Goal: Communication & Community: Answer question/provide support

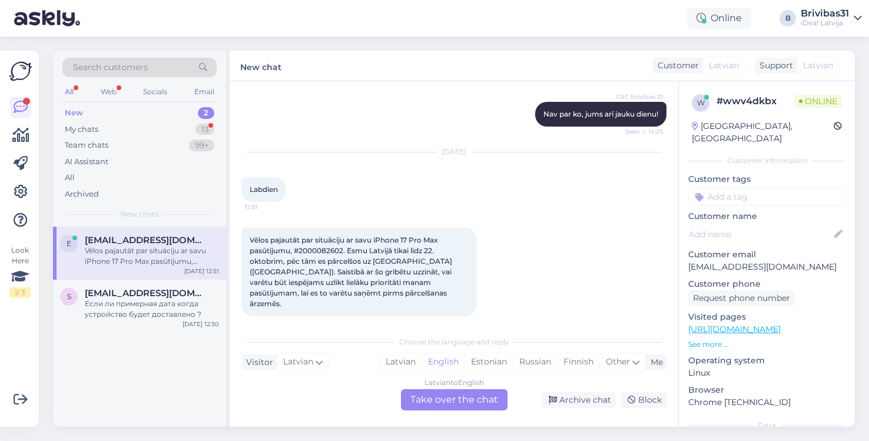
scroll to position [566, 0]
click at [95, 131] on div "My chats" at bounding box center [82, 130] width 34 height 12
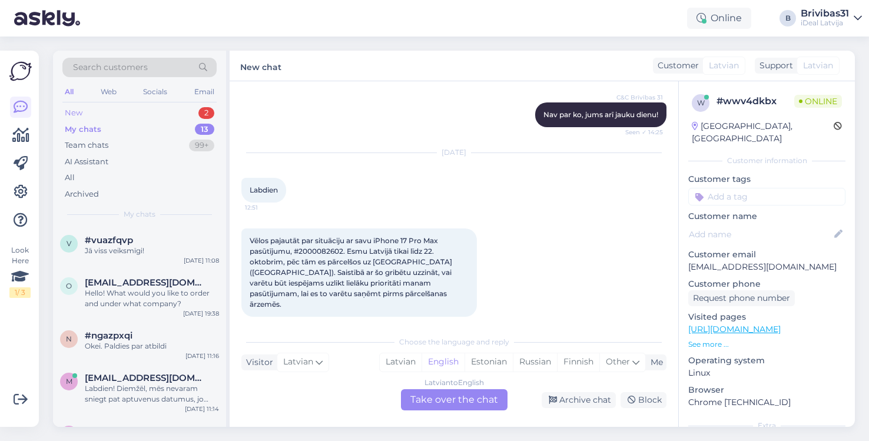
scroll to position [0, 0]
click at [161, 115] on div "New 2" at bounding box center [139, 113] width 154 height 16
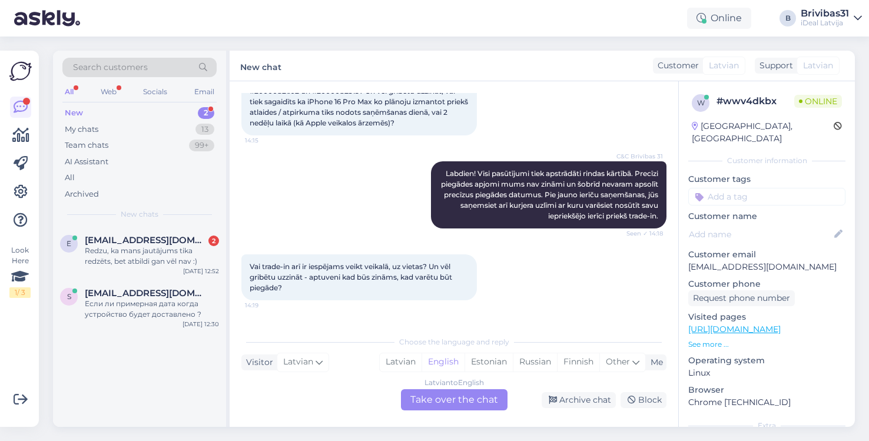
scroll to position [36, 0]
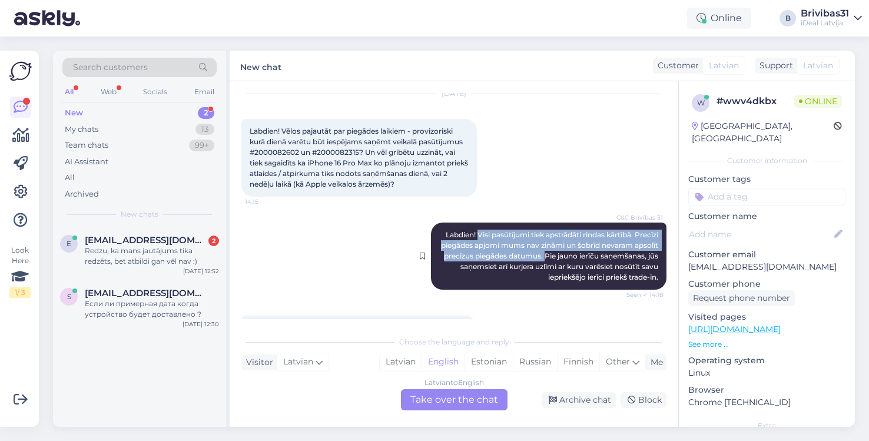
drag, startPoint x: 475, startPoint y: 234, endPoint x: 603, endPoint y: 253, distance: 129.8
click at [603, 253] on span "Labdien! Visi pasūtījumi tiek apstrādāti rindas kārtībā. Precīzi piegādes apjom…" at bounding box center [550, 255] width 219 height 51
copy span "Visi pasūtījumi tiek apstrādāti rindas kārtībā. Precīzi piegādes apjomi mums na…"
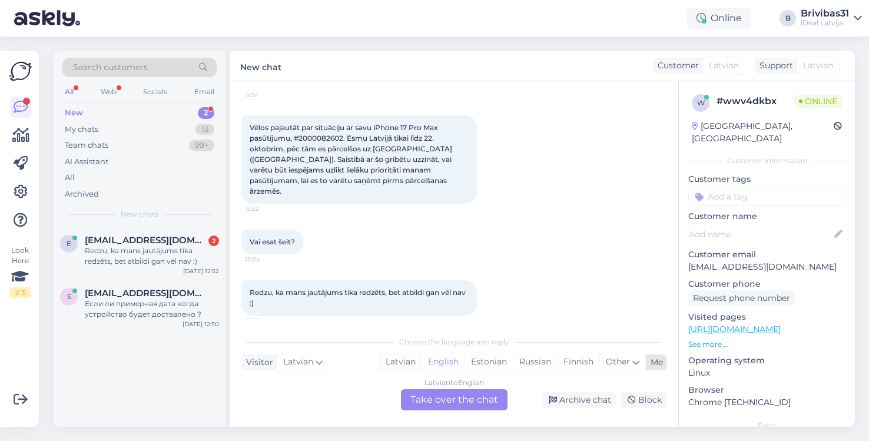
scroll to position [678, 0]
click at [407, 365] on div "Latvian" at bounding box center [401, 362] width 42 height 18
click at [443, 399] on div "Latvian to Latvian Take over the chat" at bounding box center [454, 399] width 107 height 21
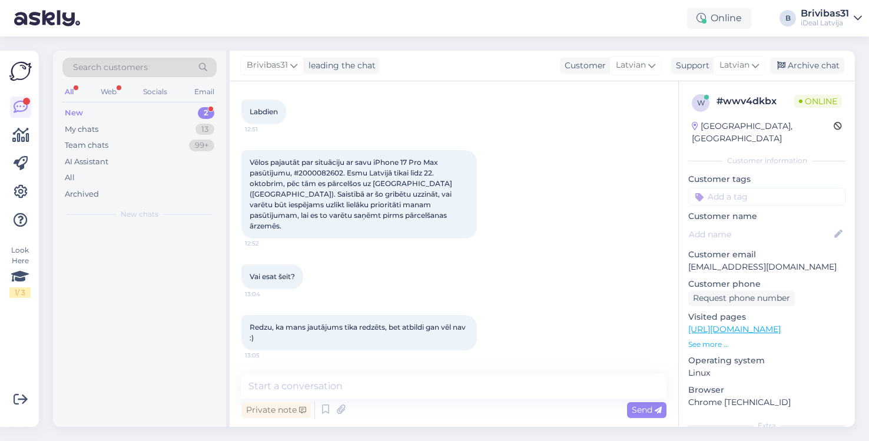
scroll to position [634, 0]
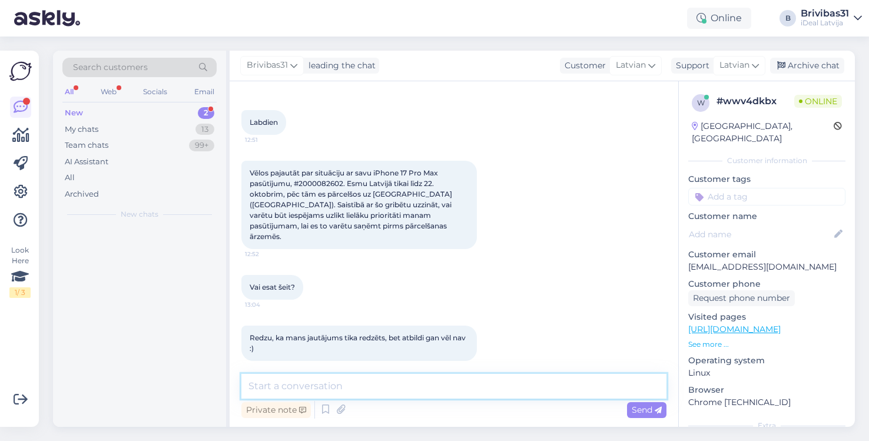
click at [365, 392] on textarea at bounding box center [453, 386] width 425 height 25
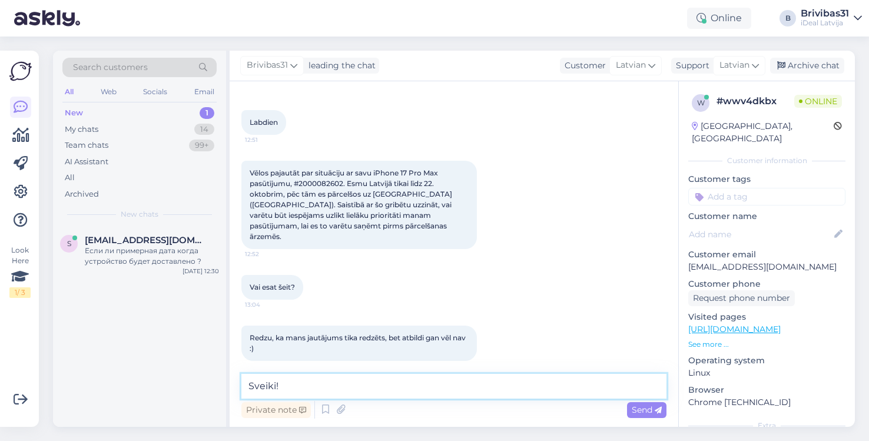
paste textarea "Visi pasūtījumi tiek apstrādāti rindas kārtībā. Precīzi piegādes apjomi mums na…"
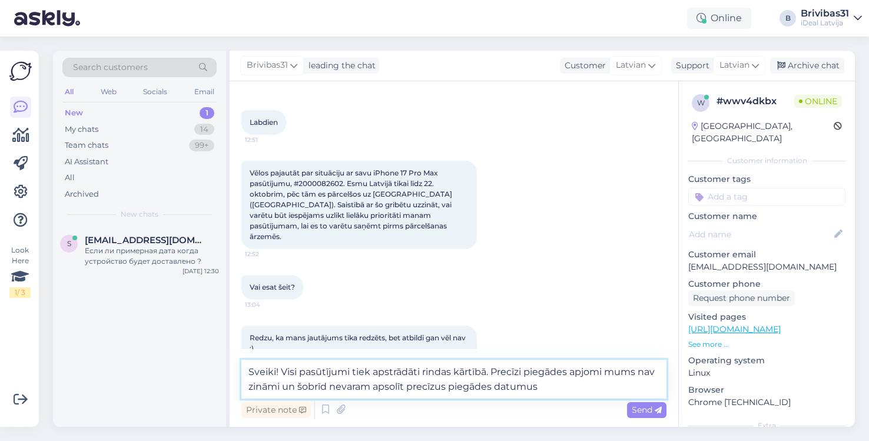
type textarea "Sveiki! Visi pasūtījumi tiek apstrādāti rindas kārtībā. Precīzi piegādes apjomi…"
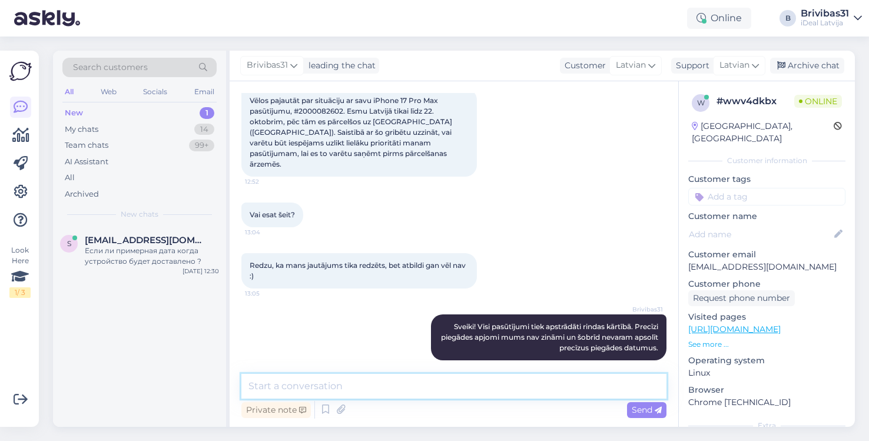
scroll to position [706, 0]
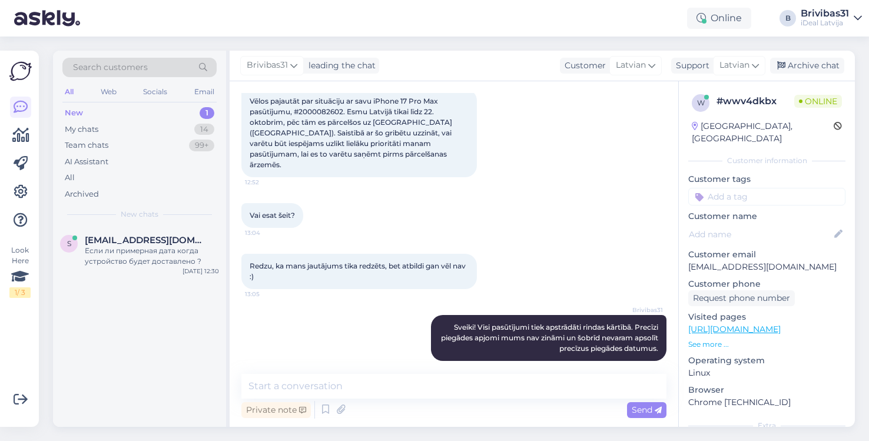
click at [332, 111] on span "Vēlos pajautāt par situāciju ar savu iPhone 17 Pro Max pasūtījumu, #2000082602.…" at bounding box center [352, 133] width 204 height 72
copy span "2000082602"
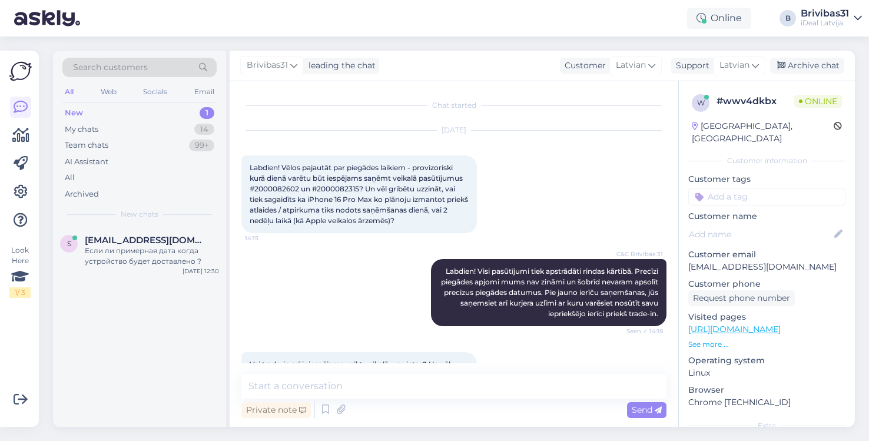
click at [390, 300] on div "C&C Brīvības 31 Labdien! Visi pasūtījumi tiek apstrādāti rindas kārtībā. Precīz…" at bounding box center [453, 292] width 425 height 93
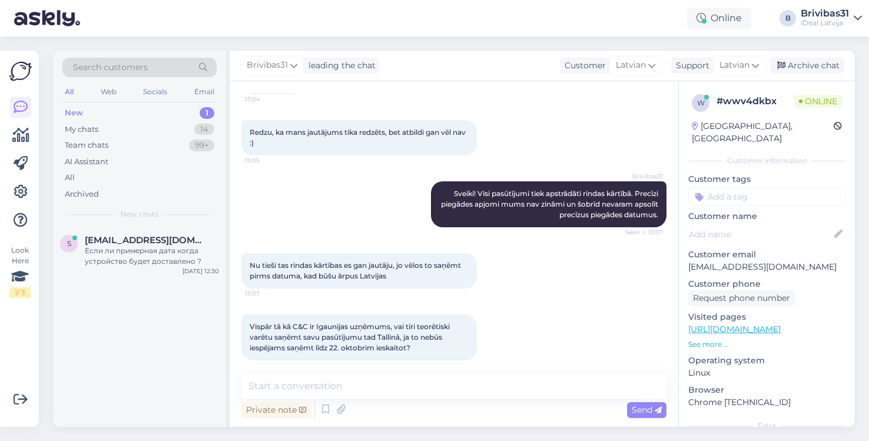
scroll to position [839, 0]
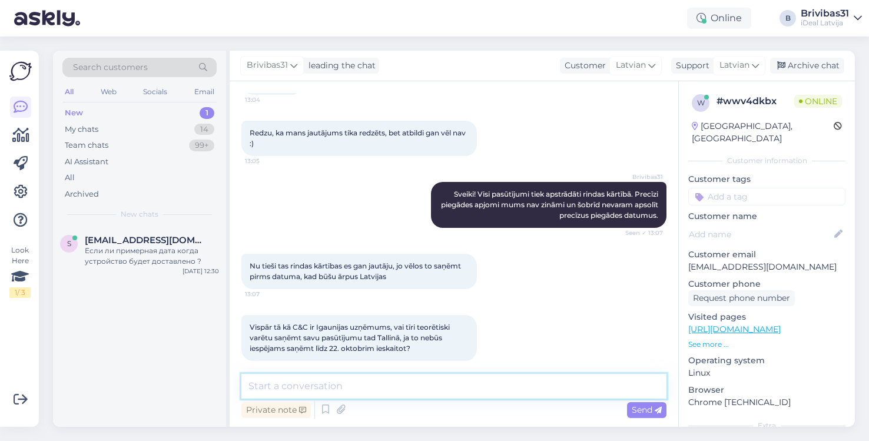
click at [335, 384] on textarea at bounding box center [453, 386] width 425 height 25
type textarea "Mēs"
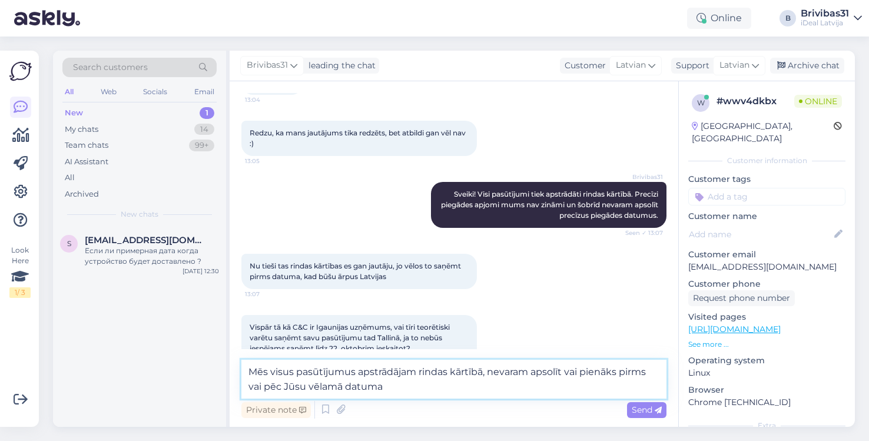
type textarea "Mēs visus pasūtījumus apstrādājam rindas kārtībā, nevaram apsolīt vai pienāks p…"
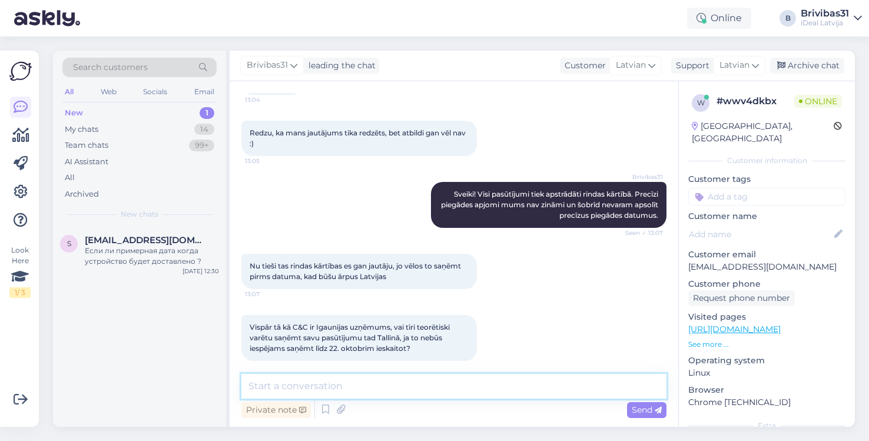
scroll to position [900, 0]
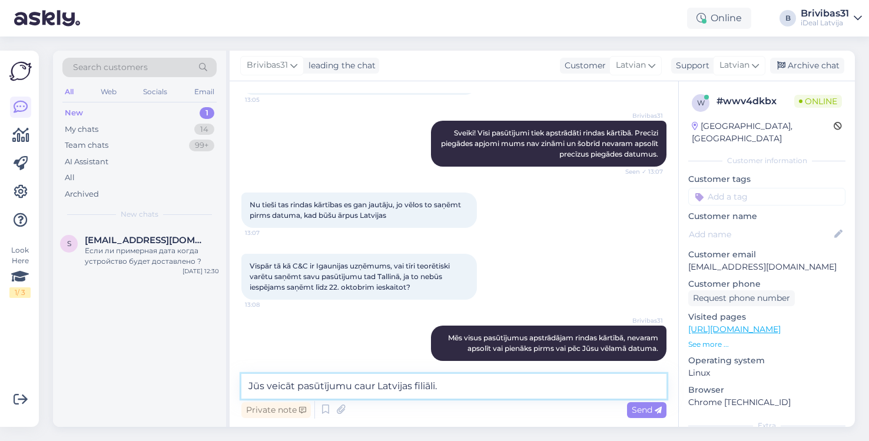
type textarea "Jūs veicāt pasūtījumu caur Latvijas filiāli."
